Goal: Task Accomplishment & Management: Manage account settings

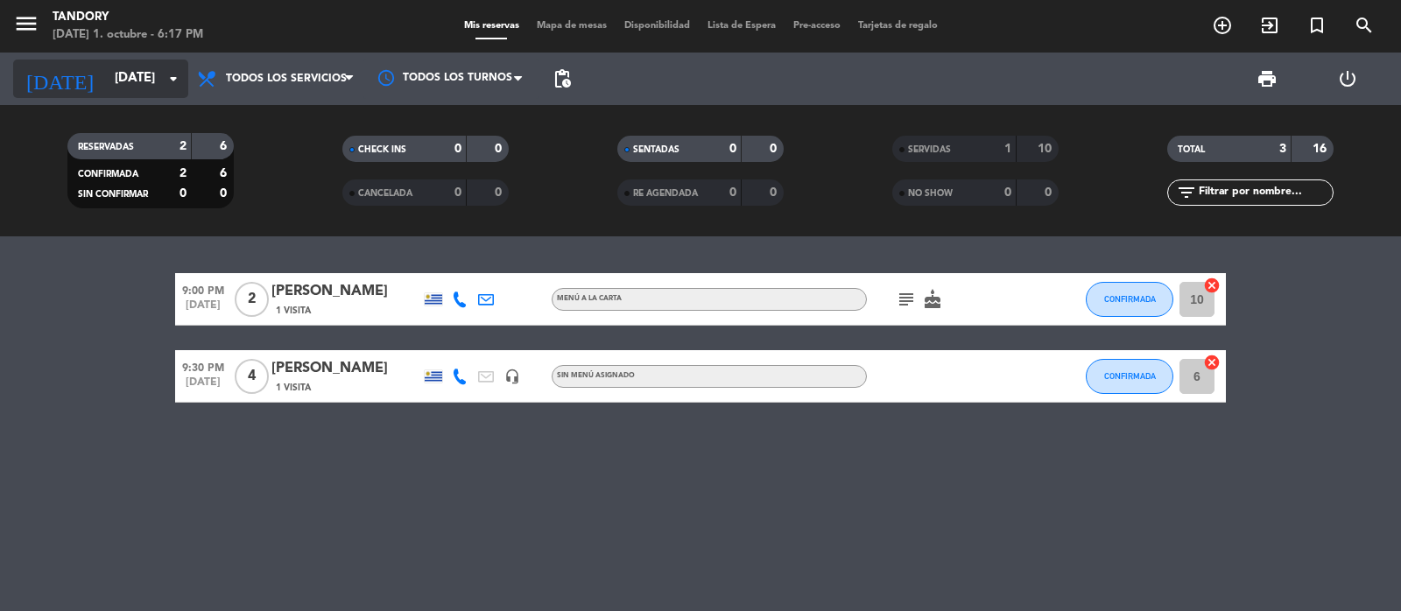
click at [173, 85] on icon "arrow_drop_down" at bounding box center [173, 78] width 21 height 21
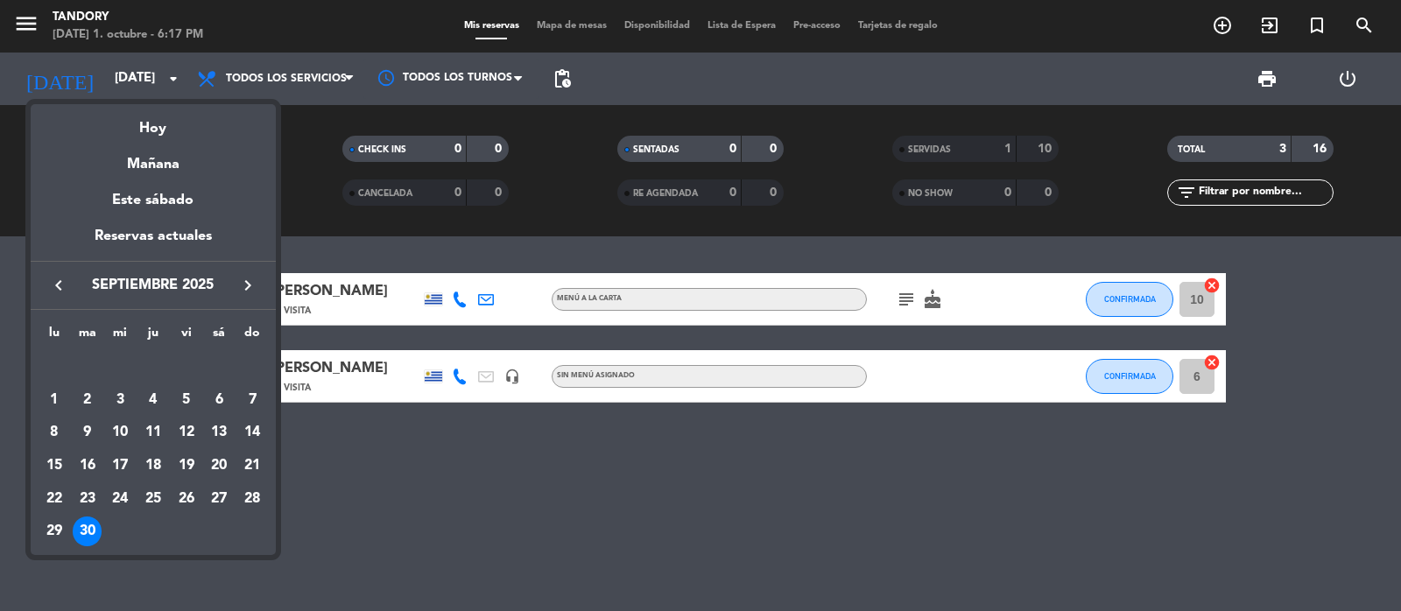
click at [243, 293] on icon "keyboard_arrow_right" at bounding box center [247, 285] width 21 height 21
click at [120, 399] on div "1" at bounding box center [120, 400] width 30 height 30
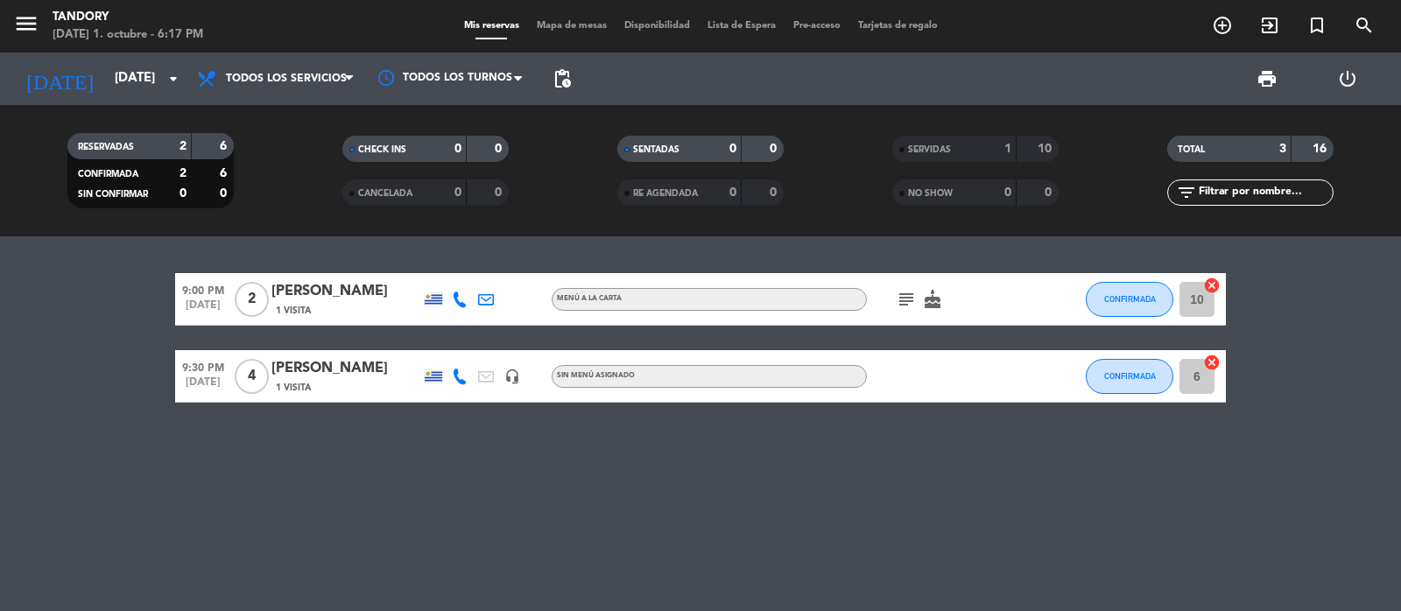
type input "[DATE]"
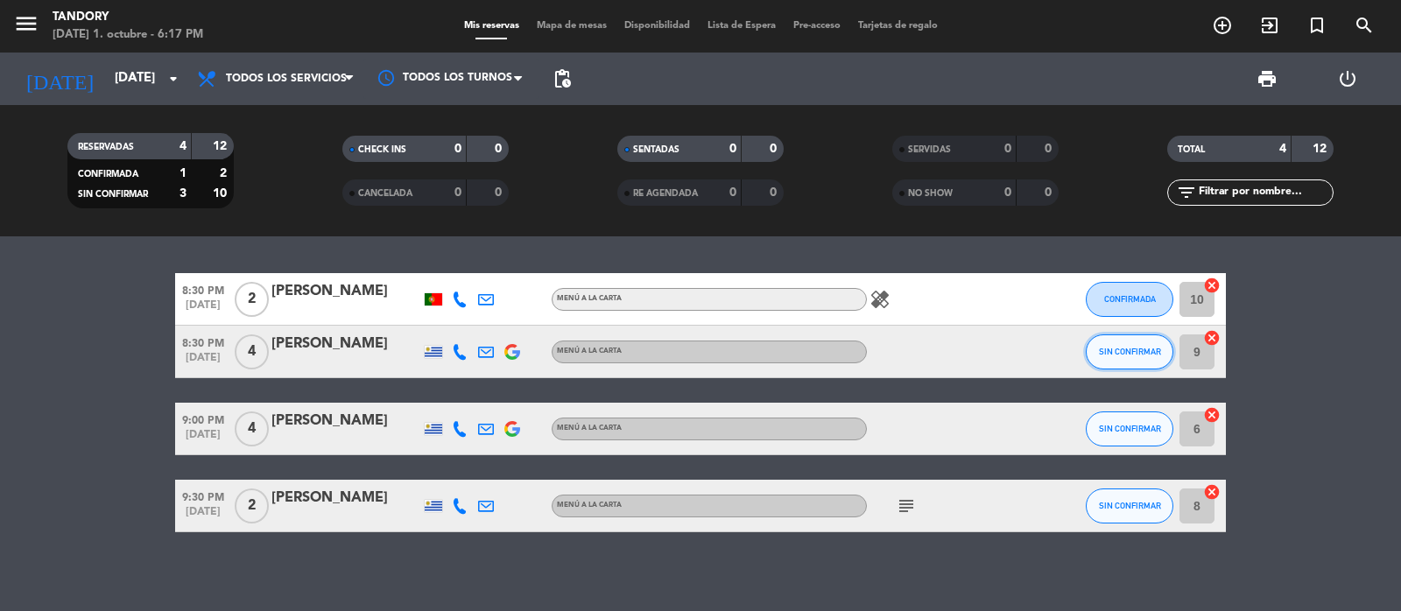
click at [1139, 353] on span "SIN CONFIRMAR" at bounding box center [1130, 352] width 62 height 10
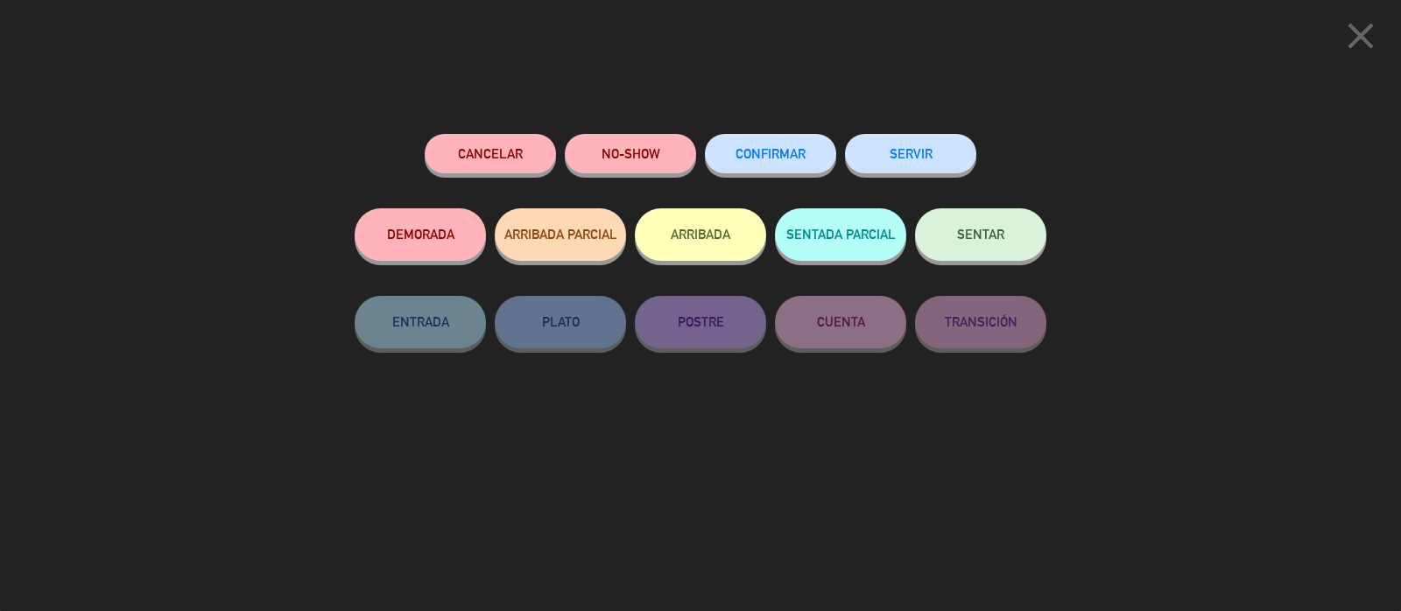
click at [797, 159] on span "CONFIRMAR" at bounding box center [771, 153] width 70 height 15
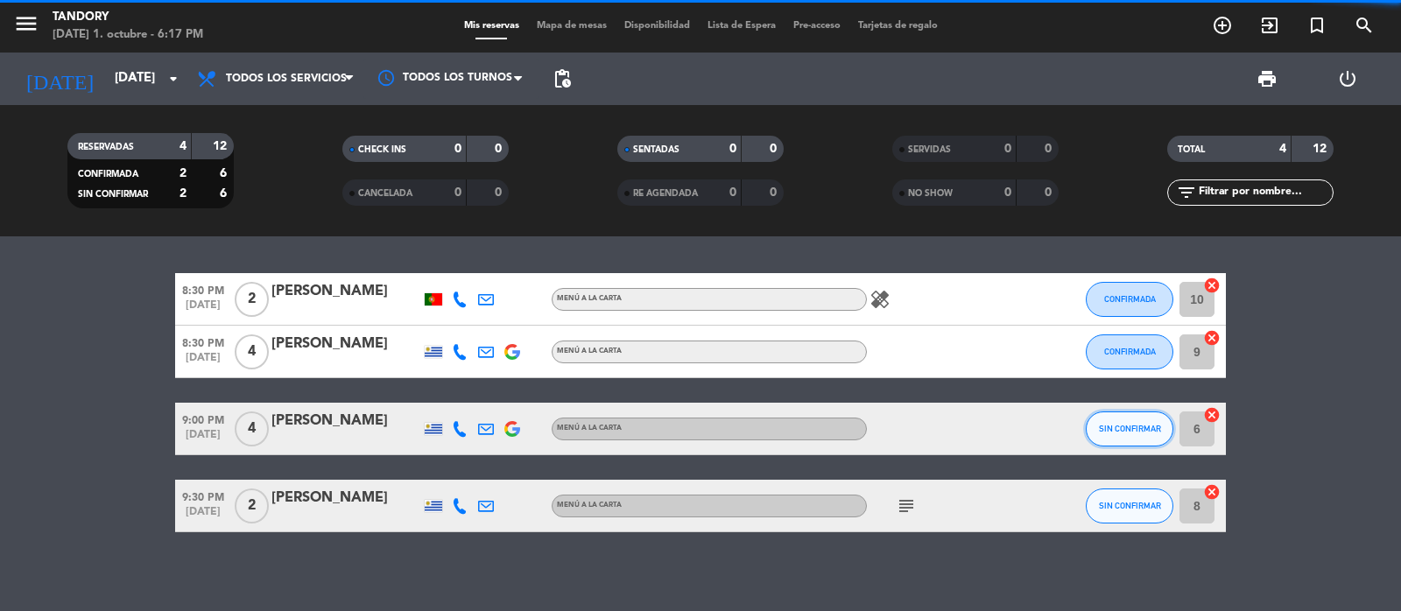
click at [1131, 427] on span "SIN CONFIRMAR" at bounding box center [1130, 429] width 62 height 10
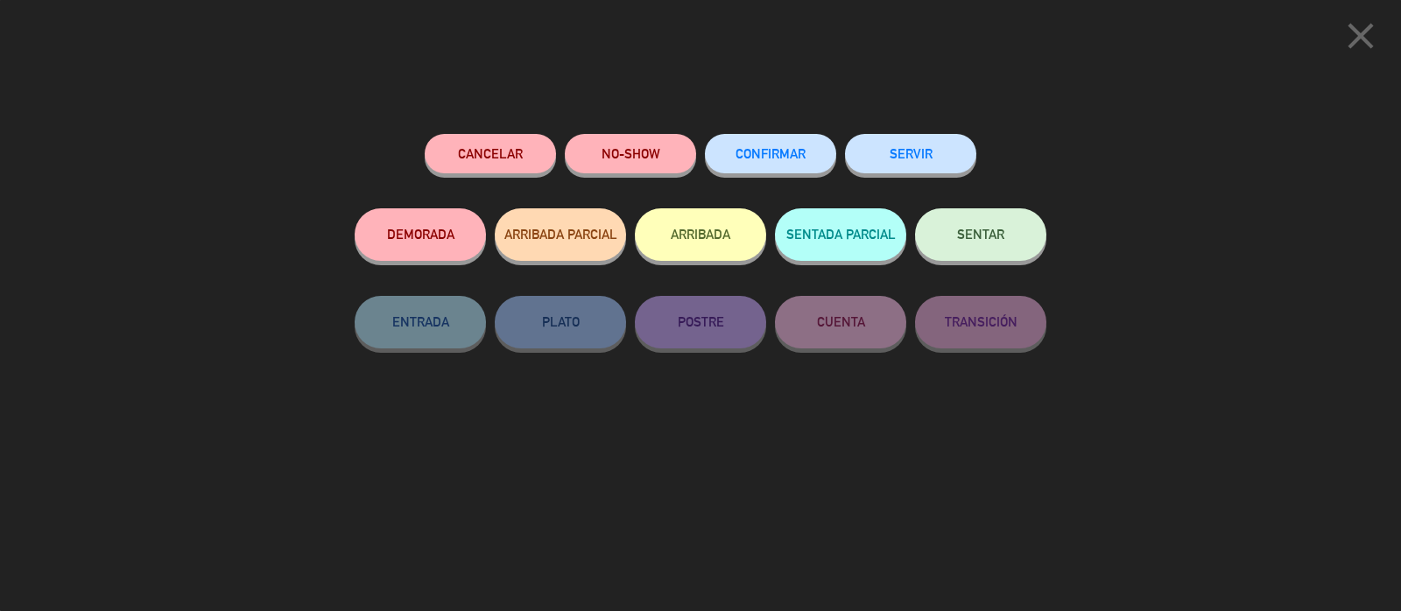
click at [797, 161] on span "CONFIRMAR" at bounding box center [771, 153] width 70 height 15
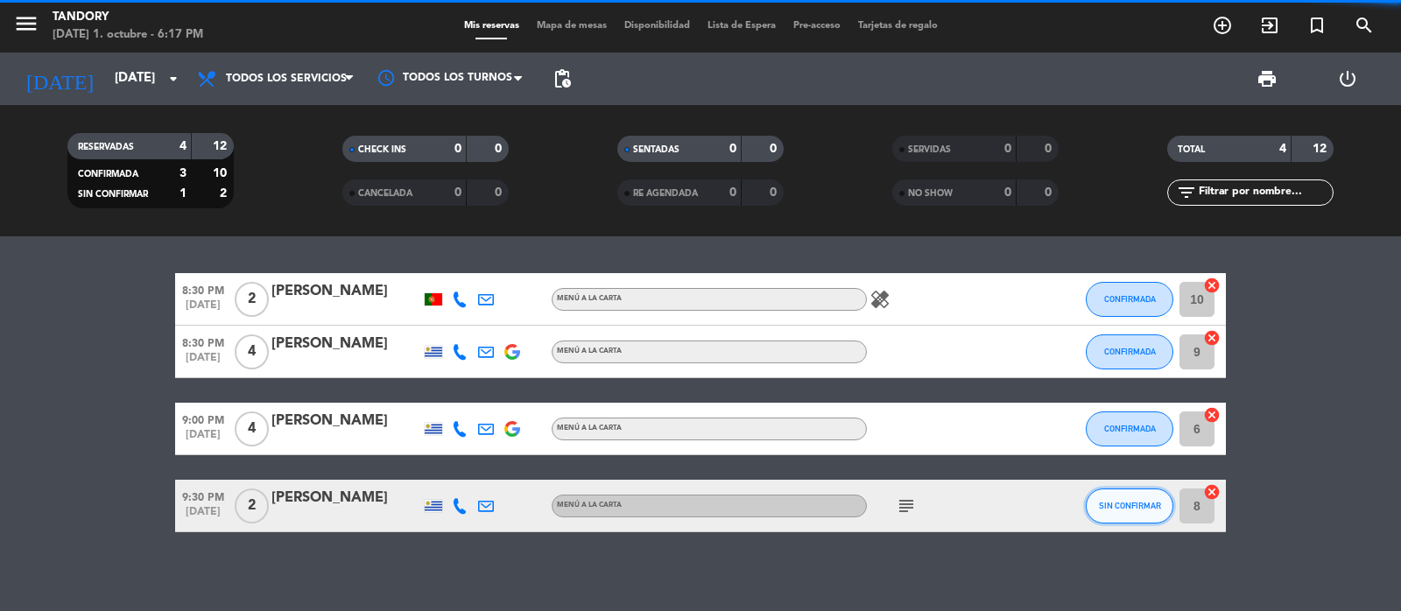
click at [1132, 504] on span "SIN CONFIRMAR" at bounding box center [1130, 506] width 62 height 10
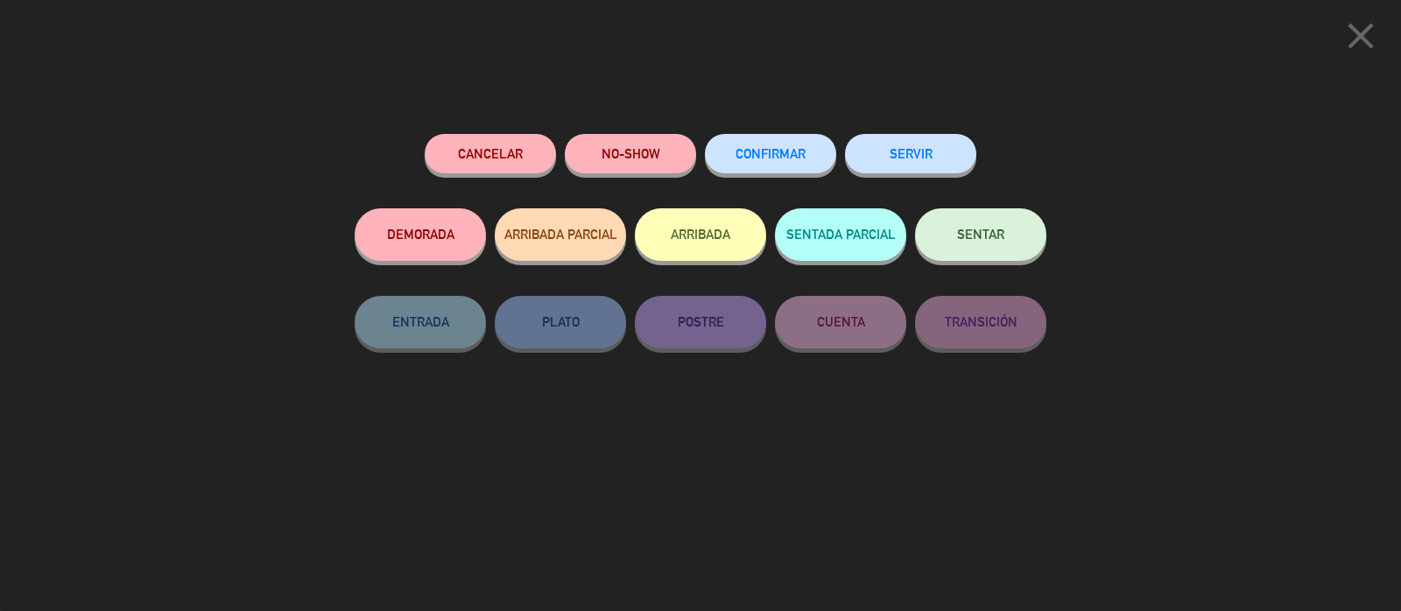
click at [801, 159] on span "CONFIRMAR" at bounding box center [771, 153] width 70 height 15
